Goal: Transaction & Acquisition: Purchase product/service

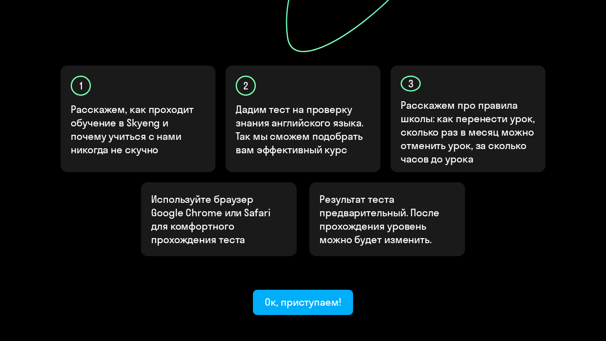
scroll to position [241, 0]
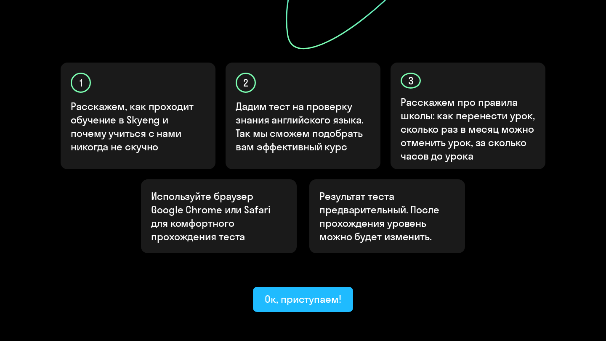
click at [307, 293] on div "Ок, приступаем!" at bounding box center [302, 299] width 77 height 13
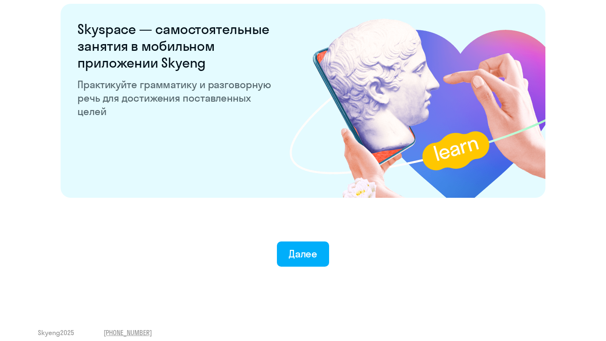
scroll to position [1608, 0]
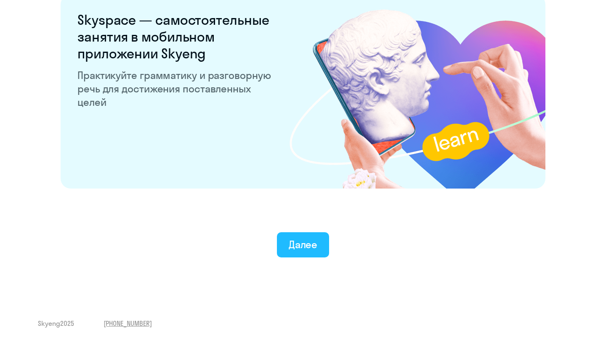
click at [309, 249] on div "Далее" at bounding box center [302, 244] width 29 height 13
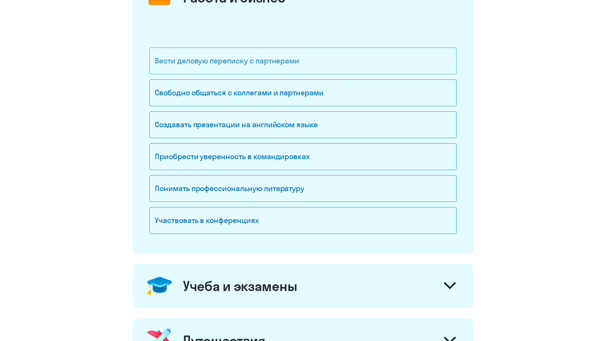
scroll to position [140, 0]
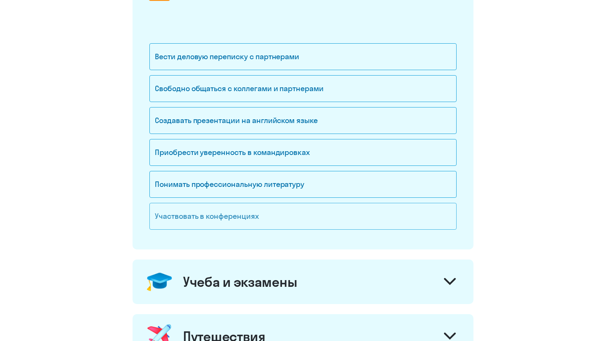
click at [257, 214] on div "Участвовать в конференциях" at bounding box center [302, 216] width 307 height 27
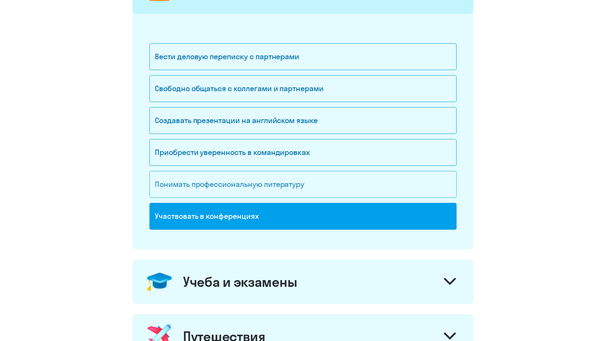
click at [261, 181] on div "Понимать профессиональную литературу" at bounding box center [302, 184] width 307 height 27
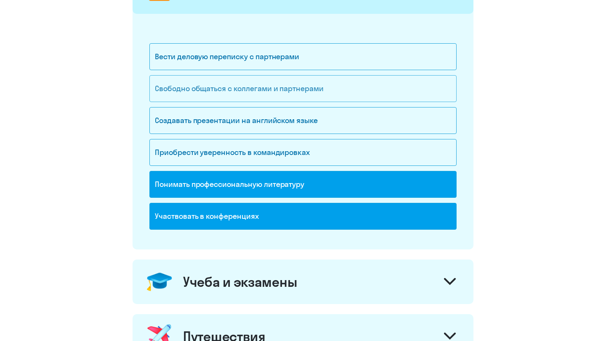
click at [264, 93] on div "Свободно общаться с коллегами и партнерами" at bounding box center [302, 88] width 307 height 27
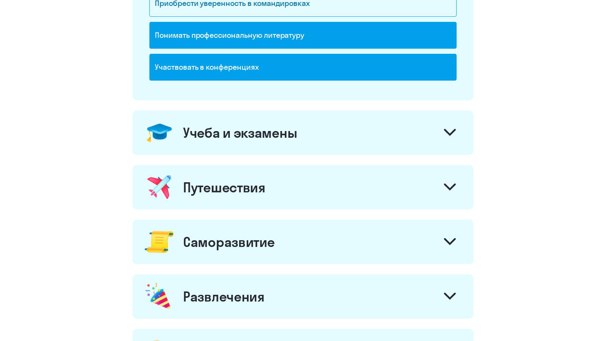
click at [282, 140] on div "Учеба и экзамены" at bounding box center [240, 132] width 114 height 17
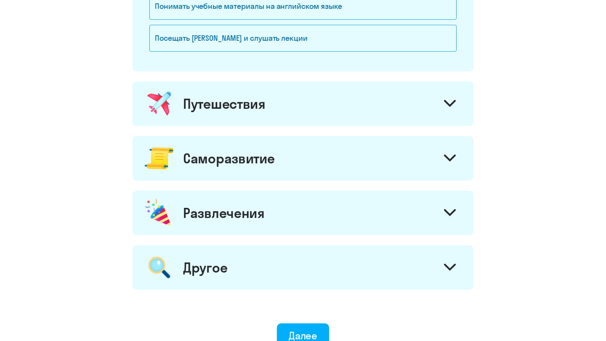
scroll to position [516, 0]
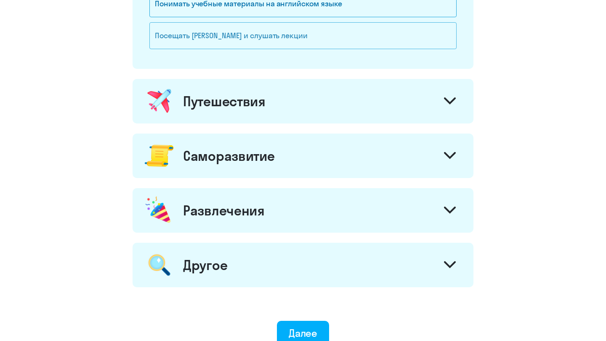
click at [274, 44] on div "Посещать [PERSON_NAME] и слушать лекции" at bounding box center [302, 35] width 307 height 27
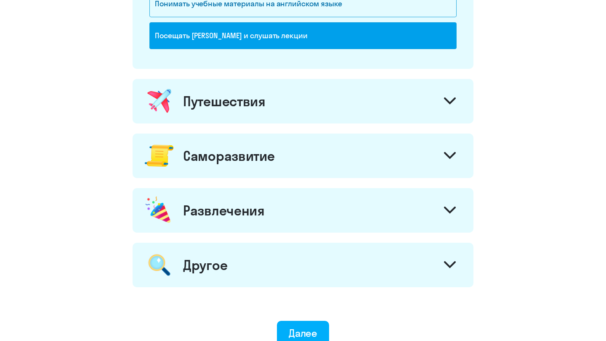
click at [275, 101] on div "Путешествия" at bounding box center [302, 101] width 341 height 45
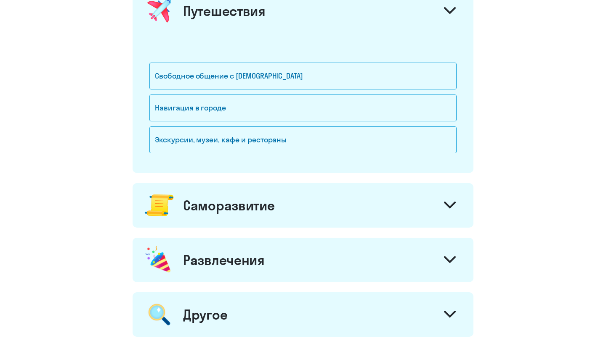
scroll to position [607, 0]
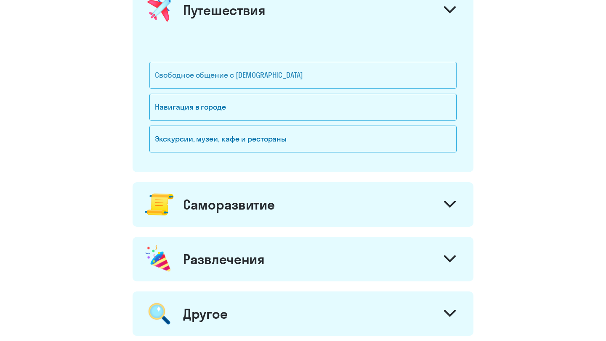
click at [279, 74] on div "Свободное общение с [DEMOGRAPHIC_DATA]" at bounding box center [302, 75] width 307 height 27
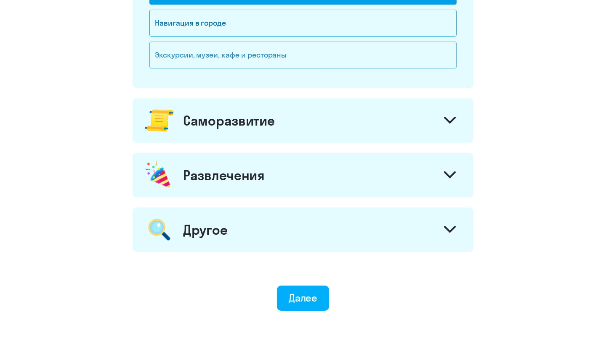
scroll to position [697, 0]
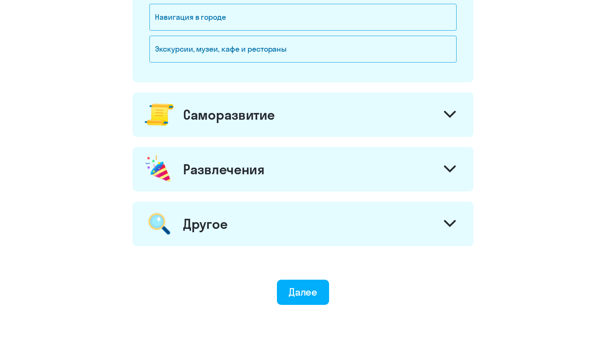
click at [287, 123] on div "Саморазвитие" at bounding box center [302, 115] width 341 height 45
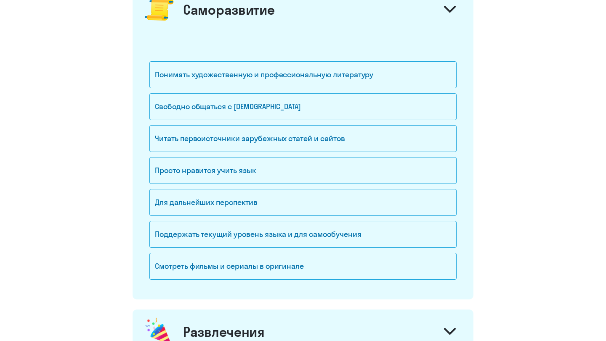
scroll to position [803, 0]
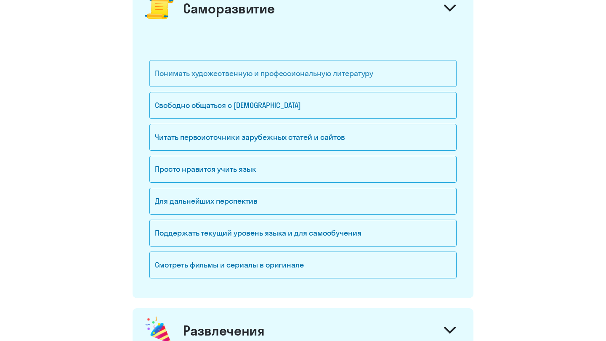
click at [281, 75] on div "Понимать художественную и профессиональную литературу" at bounding box center [302, 73] width 307 height 27
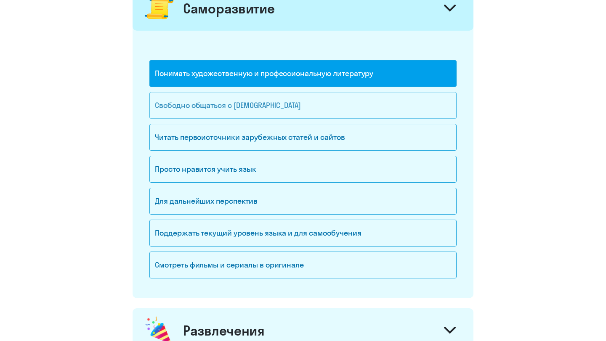
click at [272, 111] on div "Свободно общаться с [DEMOGRAPHIC_DATA]" at bounding box center [302, 105] width 307 height 27
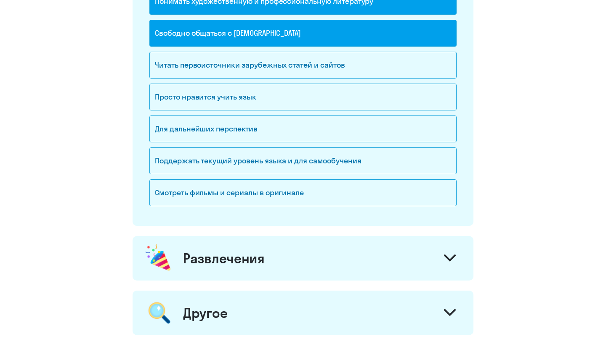
scroll to position [882, 0]
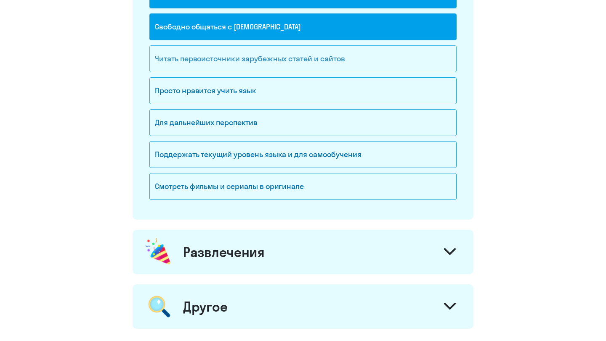
click at [277, 50] on div "Читать первоисточники зарубежных статей и сайтов" at bounding box center [302, 58] width 307 height 27
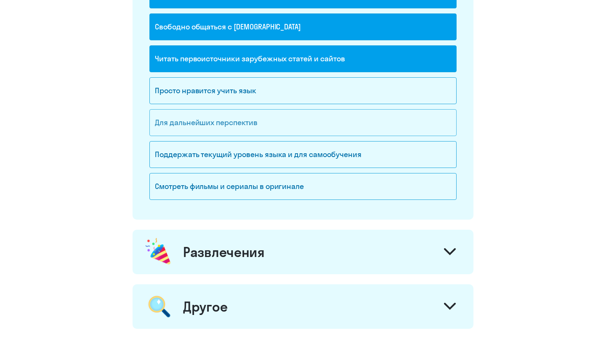
click at [245, 122] on div "Для дальнейших перспектив" at bounding box center [302, 122] width 307 height 27
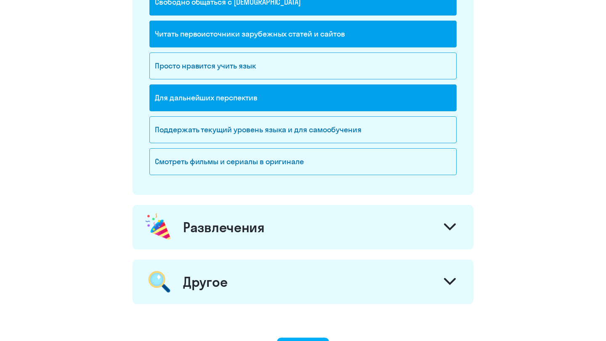
scroll to position [909, 0]
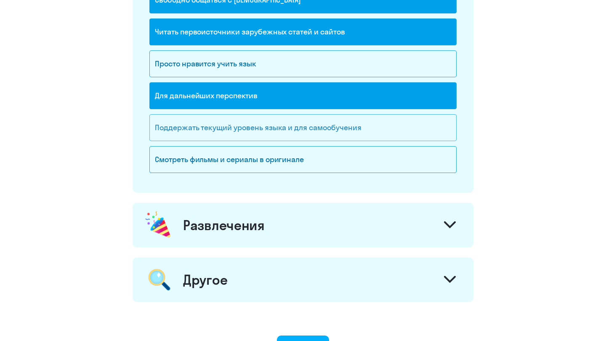
click at [231, 130] on div "Поддержать текущий уровень языка и для cамообучения" at bounding box center [302, 127] width 307 height 27
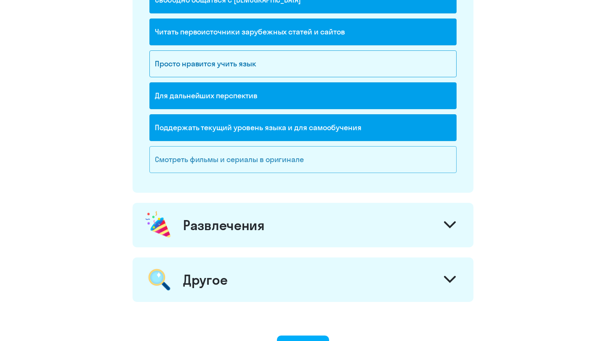
click at [240, 167] on div "Смотреть фильмы и сериалы в оригинале" at bounding box center [302, 159] width 307 height 27
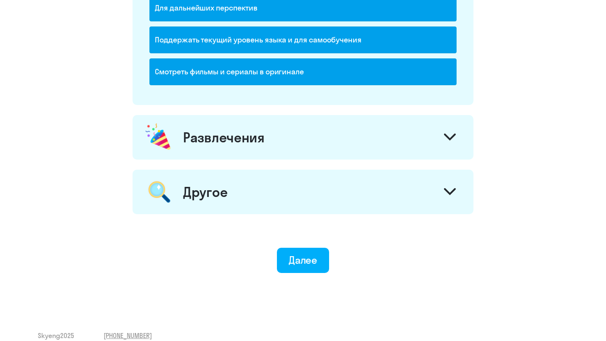
scroll to position [1008, 0]
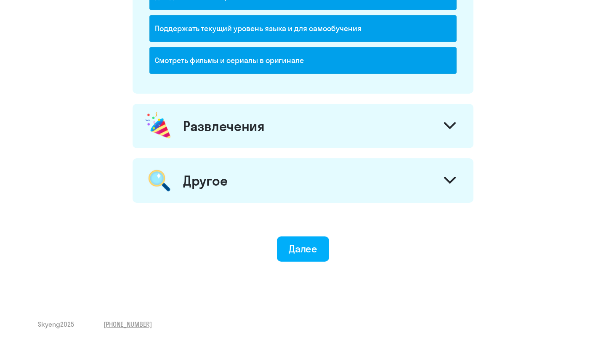
click at [238, 130] on div "Развлечения" at bounding box center [224, 126] width 82 height 17
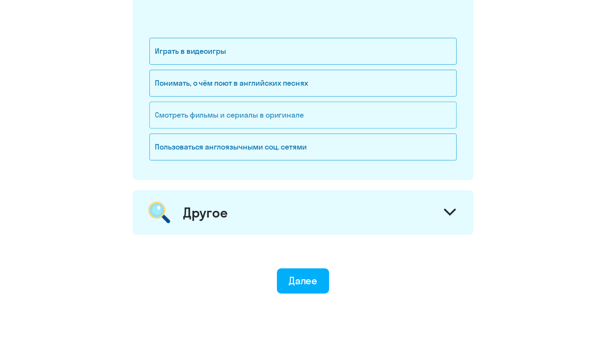
scroll to position [1150, 0]
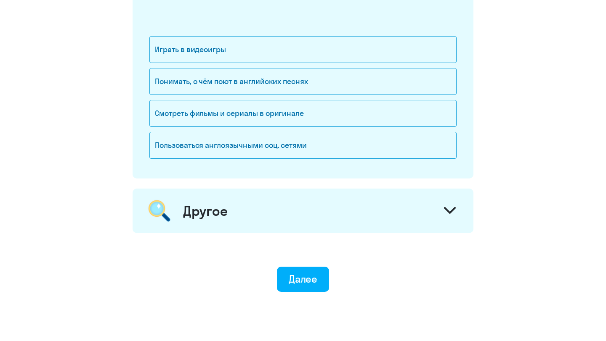
click at [201, 208] on div "Другое" at bounding box center [205, 211] width 44 height 17
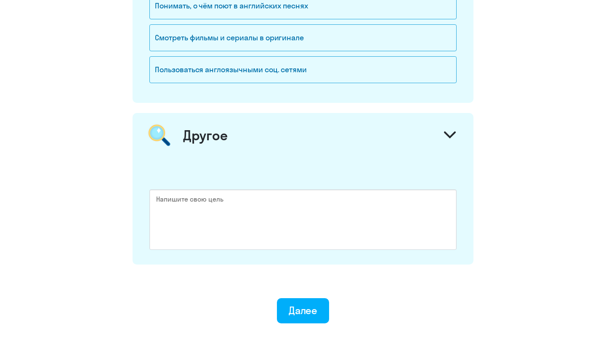
scroll to position [1226, 0]
click at [320, 311] on button "Далее" at bounding box center [303, 310] width 53 height 25
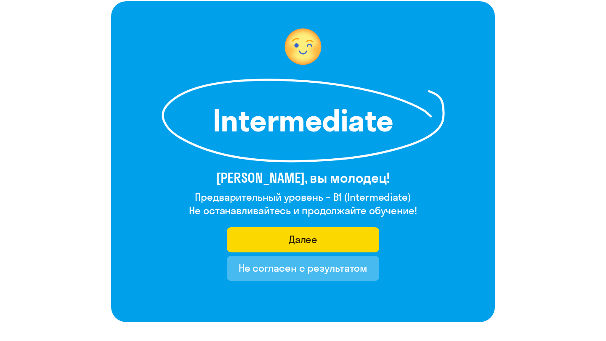
scroll to position [56, 0]
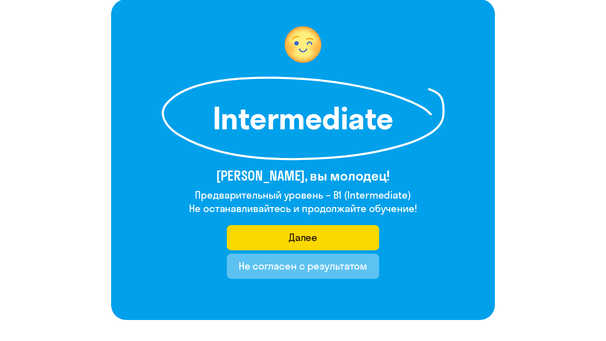
click at [301, 267] on div "Не согласен с результатом" at bounding box center [302, 265] width 129 height 13
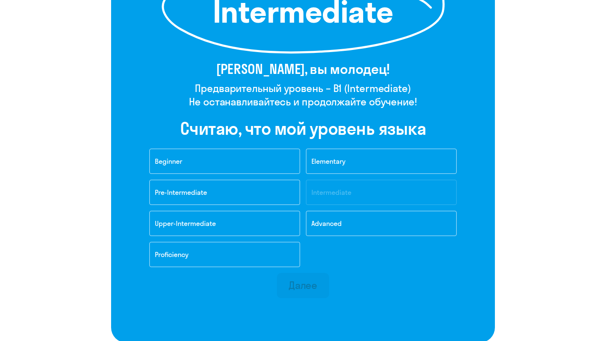
scroll to position [168, 0]
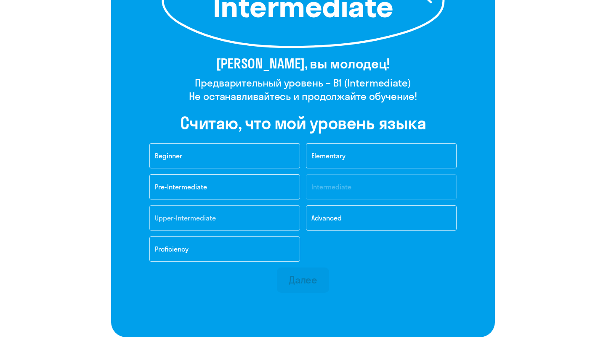
click at [245, 214] on button "Upper-Intermediate" at bounding box center [224, 218] width 151 height 25
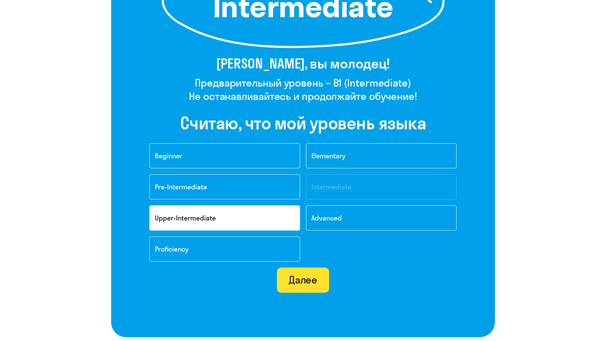
click at [312, 286] on div "Далее" at bounding box center [302, 279] width 29 height 13
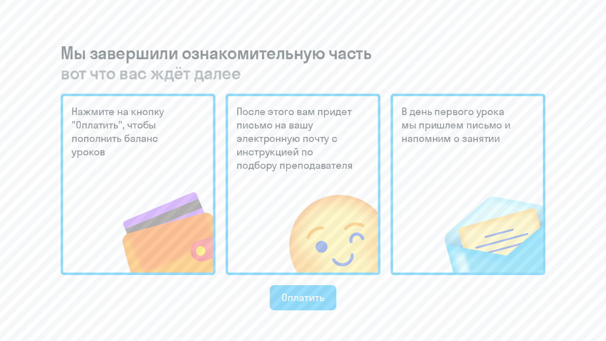
scroll to position [170, 0]
click at [310, 295] on div "Оплатить" at bounding box center [302, 297] width 42 height 13
